Goal: Task Accomplishment & Management: Complete application form

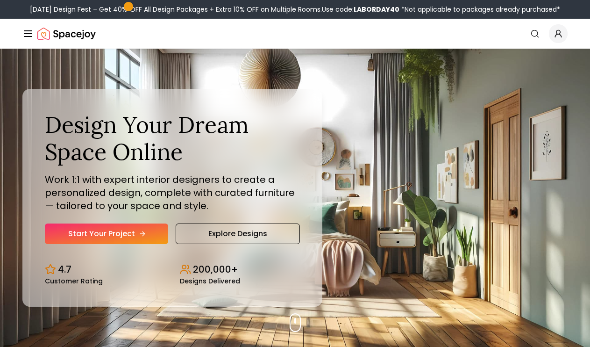
click at [147, 235] on link "Start Your Project" at bounding box center [106, 233] width 123 height 21
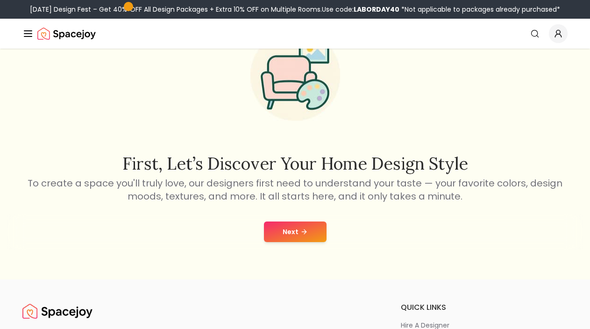
scroll to position [60, 0]
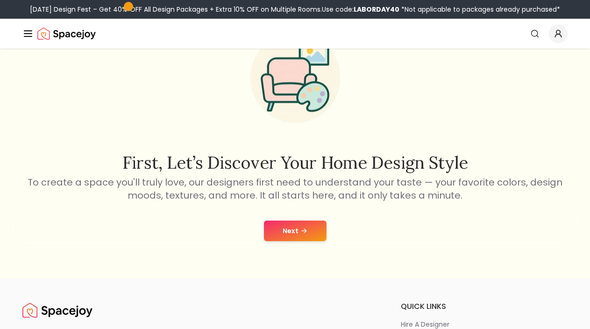
click at [311, 235] on button "Next" at bounding box center [295, 231] width 63 height 21
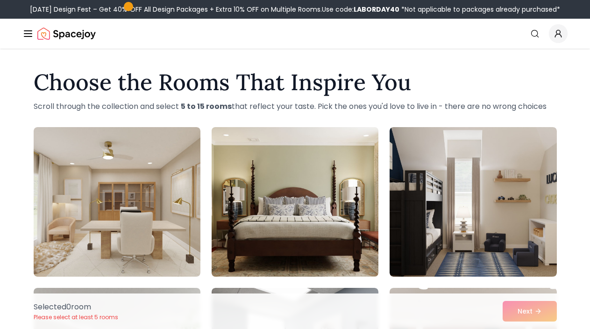
scroll to position [3, 0]
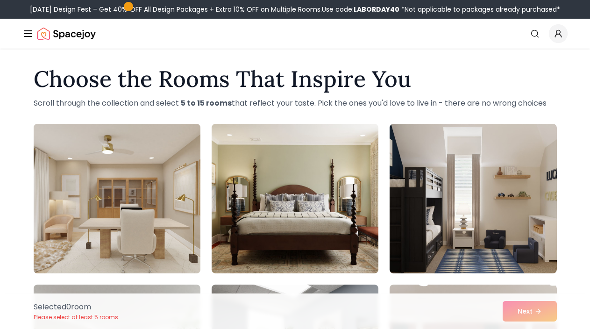
click at [172, 234] on img at bounding box center [116, 198] width 175 height 157
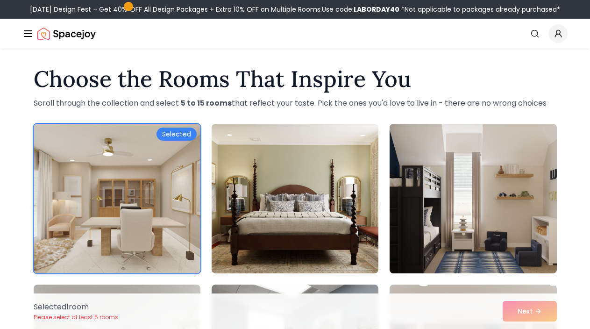
click at [427, 219] on img at bounding box center [473, 198] width 175 height 157
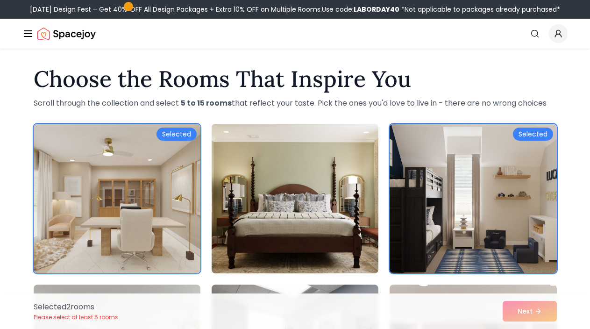
click at [363, 236] on img at bounding box center [294, 198] width 175 height 157
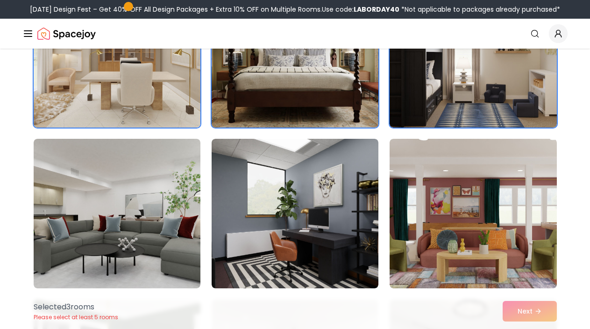
scroll to position [155, 0]
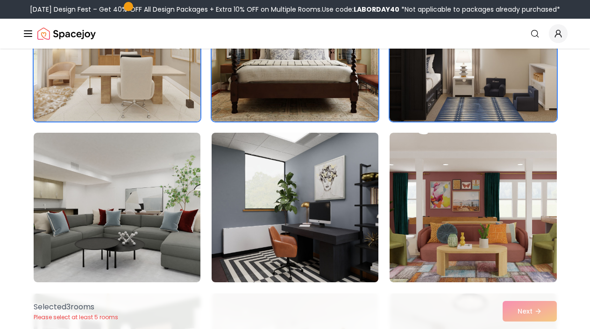
click at [344, 236] on img at bounding box center [294, 207] width 175 height 157
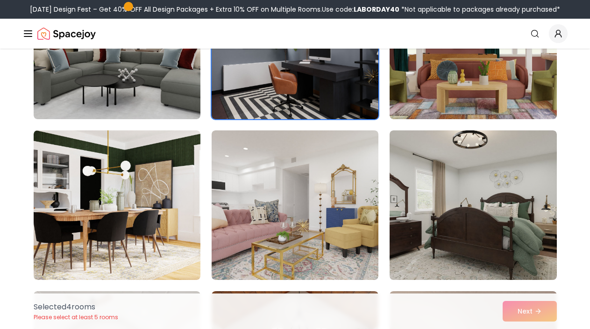
scroll to position [324, 0]
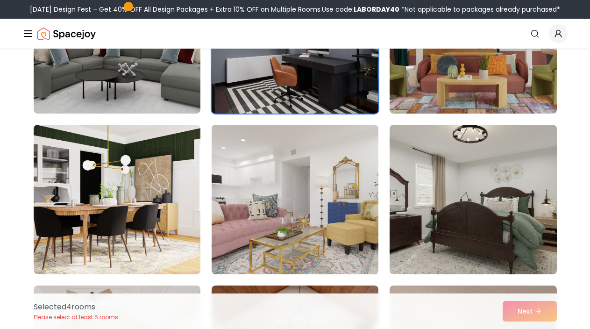
click at [340, 246] on img at bounding box center [294, 199] width 175 height 157
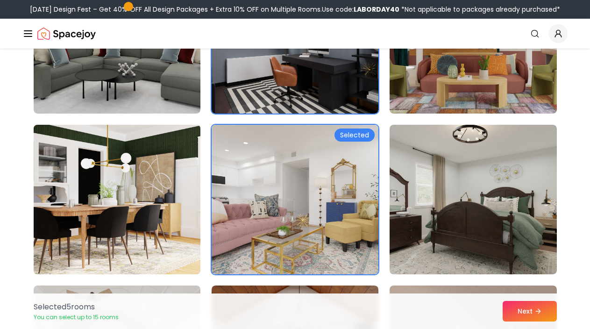
click at [116, 273] on img at bounding box center [116, 199] width 175 height 157
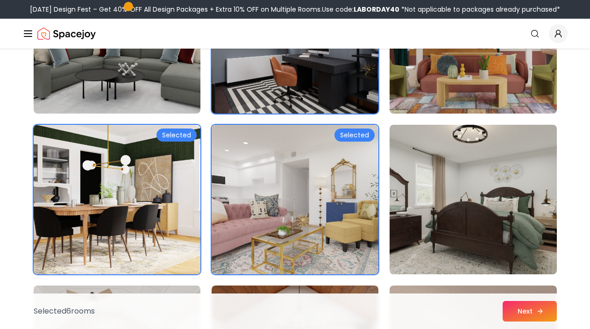
click at [506, 311] on button "Next" at bounding box center [530, 311] width 54 height 21
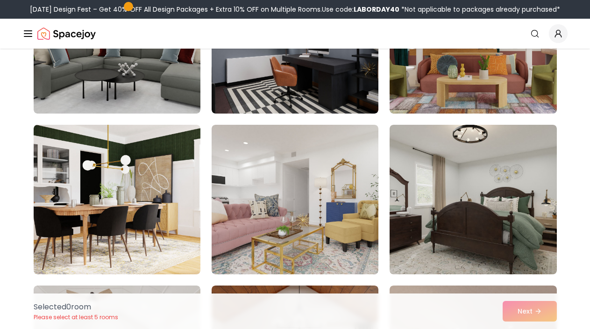
scroll to position [60, 0]
